Goal: Task Accomplishment & Management: Use online tool/utility

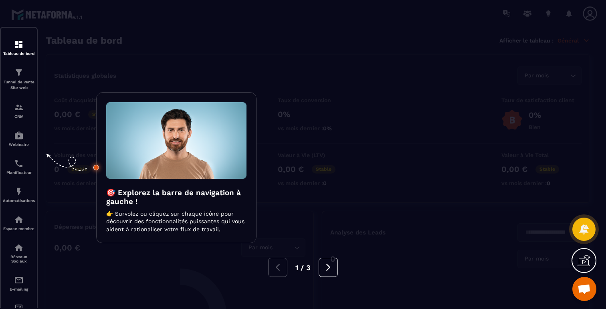
scroll to position [477, 0]
click at [20, 145] on div at bounding box center [303, 154] width 606 height 309
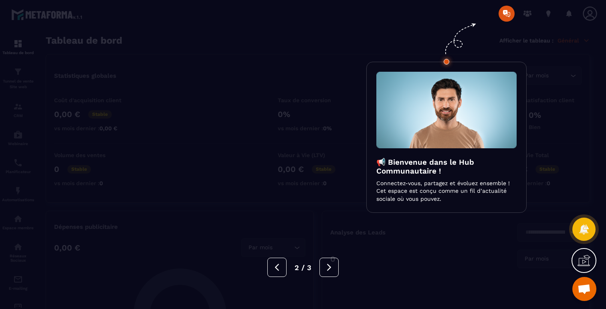
click at [262, 67] on div at bounding box center [303, 154] width 606 height 309
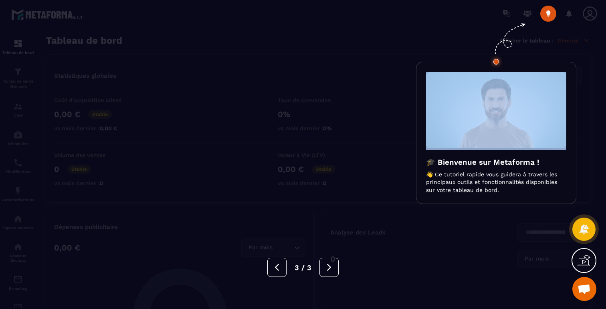
click at [262, 67] on div at bounding box center [303, 154] width 606 height 309
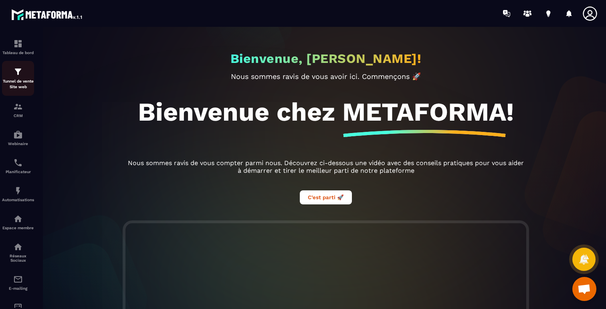
click at [14, 80] on p "Tunnel de vente Site web" at bounding box center [18, 84] width 32 height 11
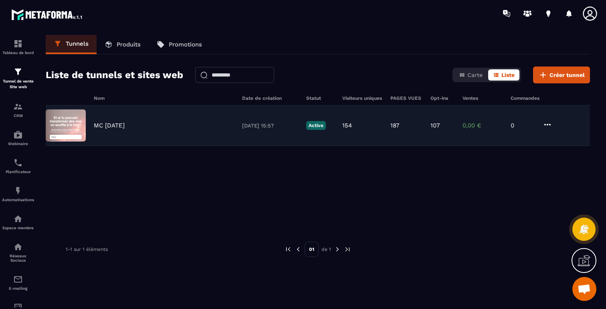
click at [551, 124] on icon at bounding box center [548, 125] width 10 height 10
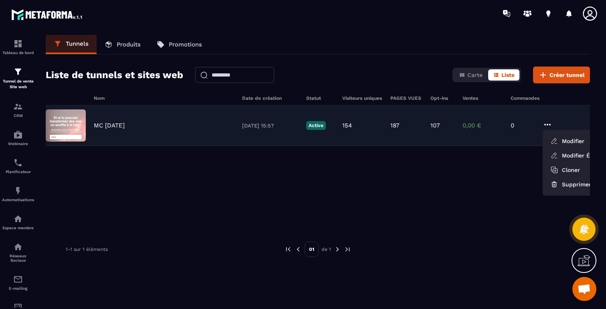
click at [125, 127] on p "MC 22 SEPT 2025" at bounding box center [109, 125] width 31 height 7
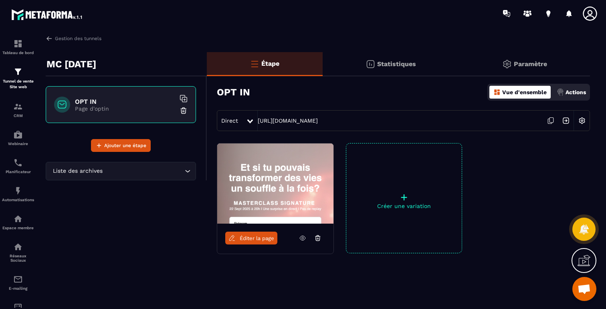
click at [551, 118] on icon at bounding box center [550, 120] width 15 height 15
click at [19, 197] on div "Automatisations" at bounding box center [18, 194] width 32 height 16
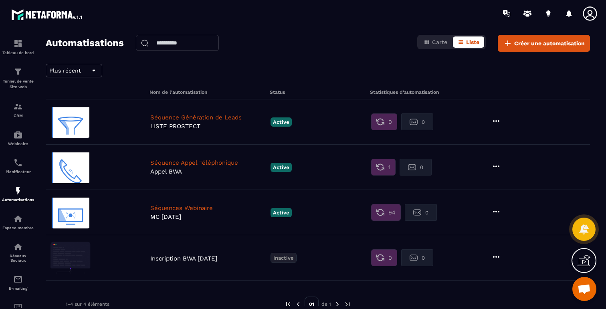
click at [500, 210] on icon at bounding box center [496, 212] width 10 height 10
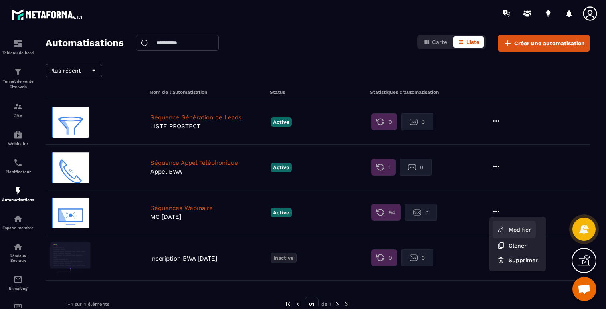
click at [517, 232] on link "Modifier" at bounding box center [514, 230] width 43 height 18
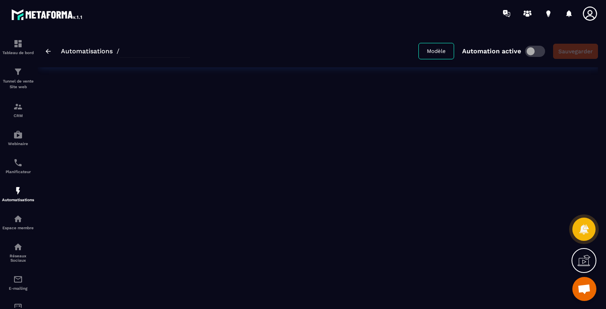
type input "**********"
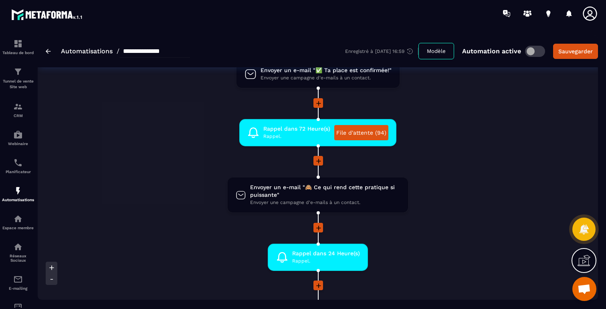
scroll to position [170, 0]
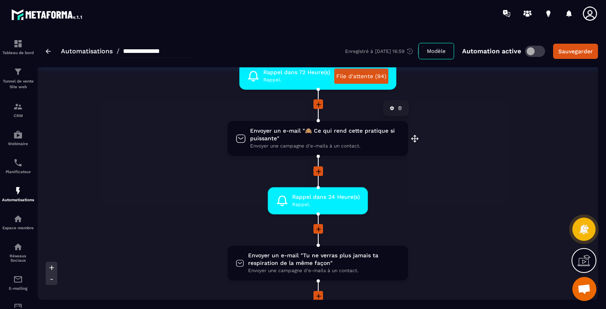
click at [279, 133] on span "Envoyer un e-mail "🙈 Ce qui rend cette pratique si puissante"" at bounding box center [325, 134] width 150 height 15
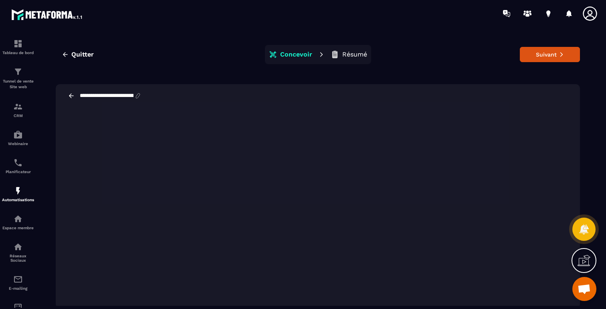
scroll to position [2, 0]
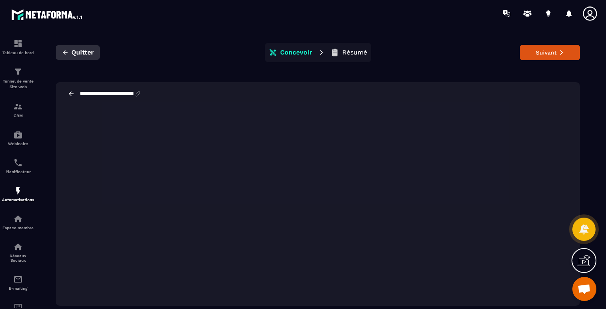
click at [66, 52] on icon "button" at bounding box center [65, 52] width 7 height 7
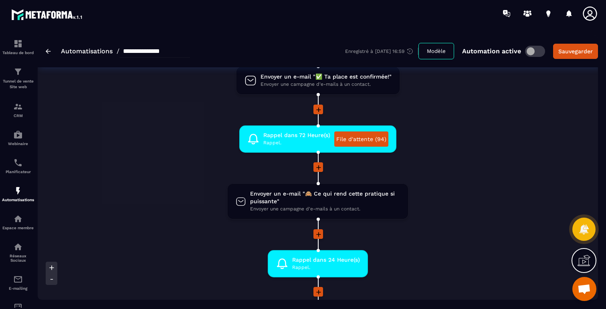
scroll to position [200, 0]
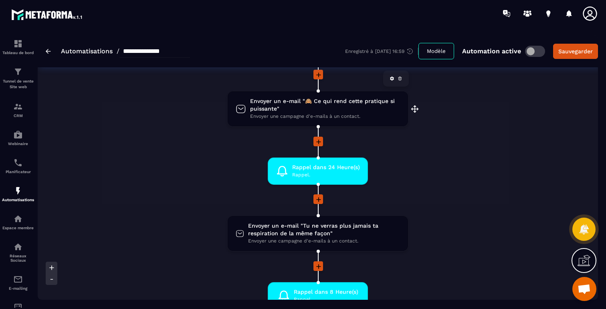
click at [339, 114] on span "Envoyer une campagne d'e-mails à un contact." at bounding box center [325, 117] width 150 height 8
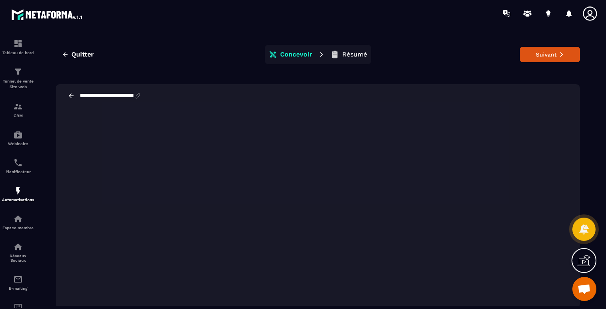
click at [69, 95] on icon at bounding box center [71, 95] width 5 height 4
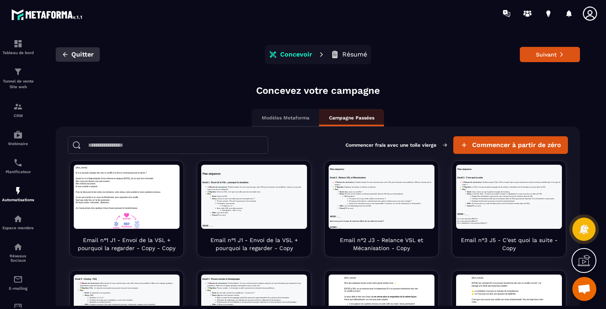
click at [63, 56] on icon "button" at bounding box center [65, 54] width 7 height 7
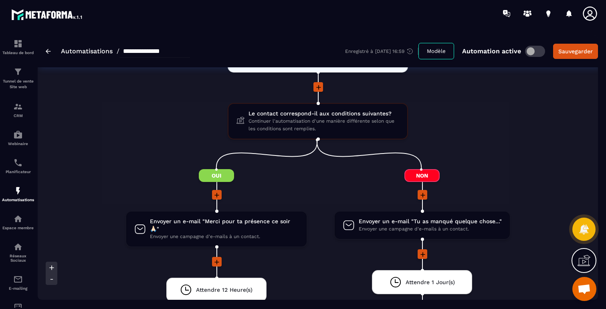
scroll to position [831, 0]
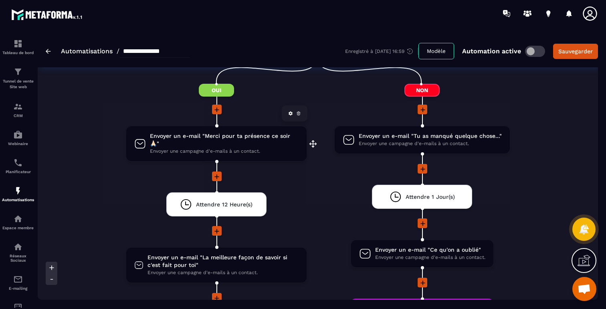
click at [243, 147] on span "Envoyer une campagne d'e-mails à un contact." at bounding box center [224, 151] width 149 height 8
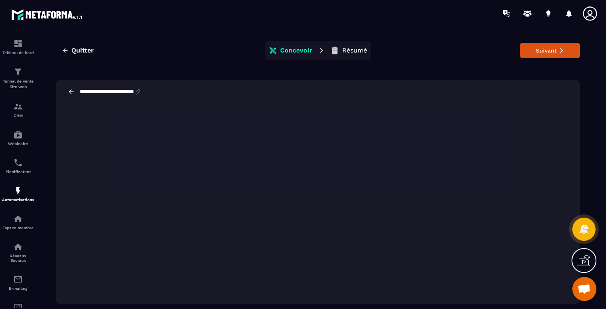
scroll to position [18, 0]
